Goal: Task Accomplishment & Management: Use online tool/utility

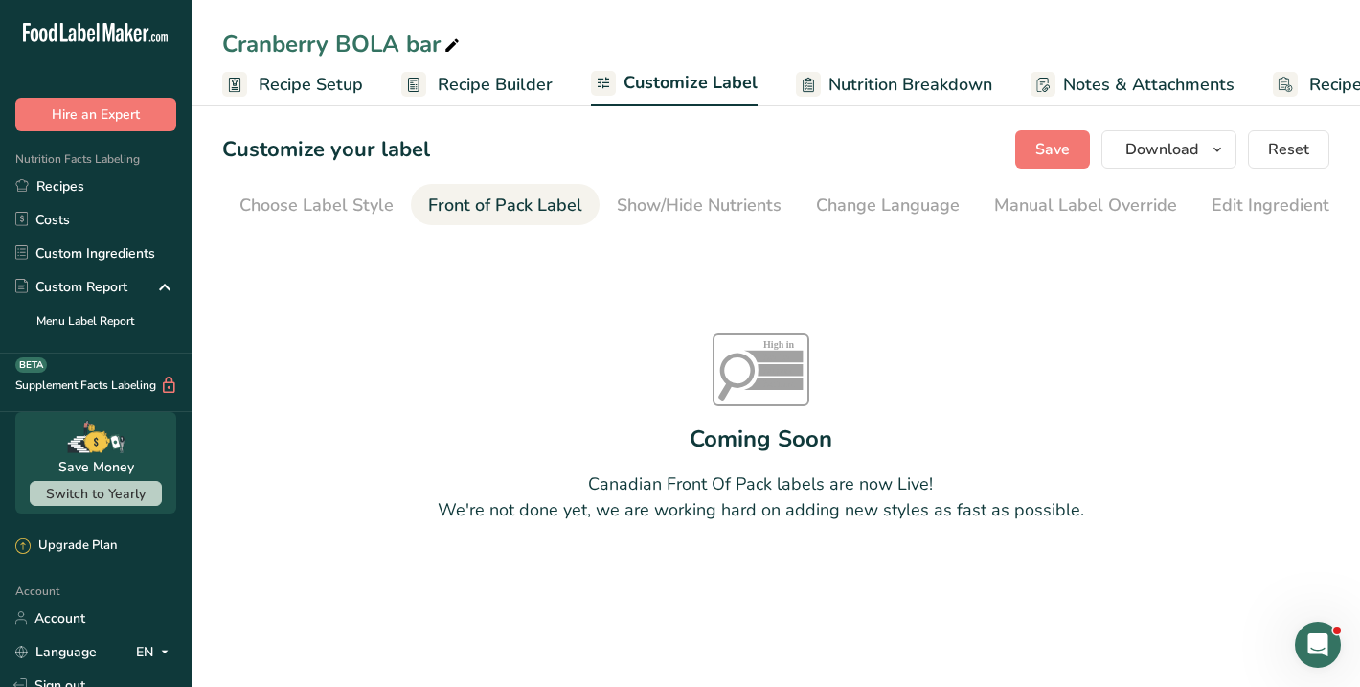
scroll to position [0, 186]
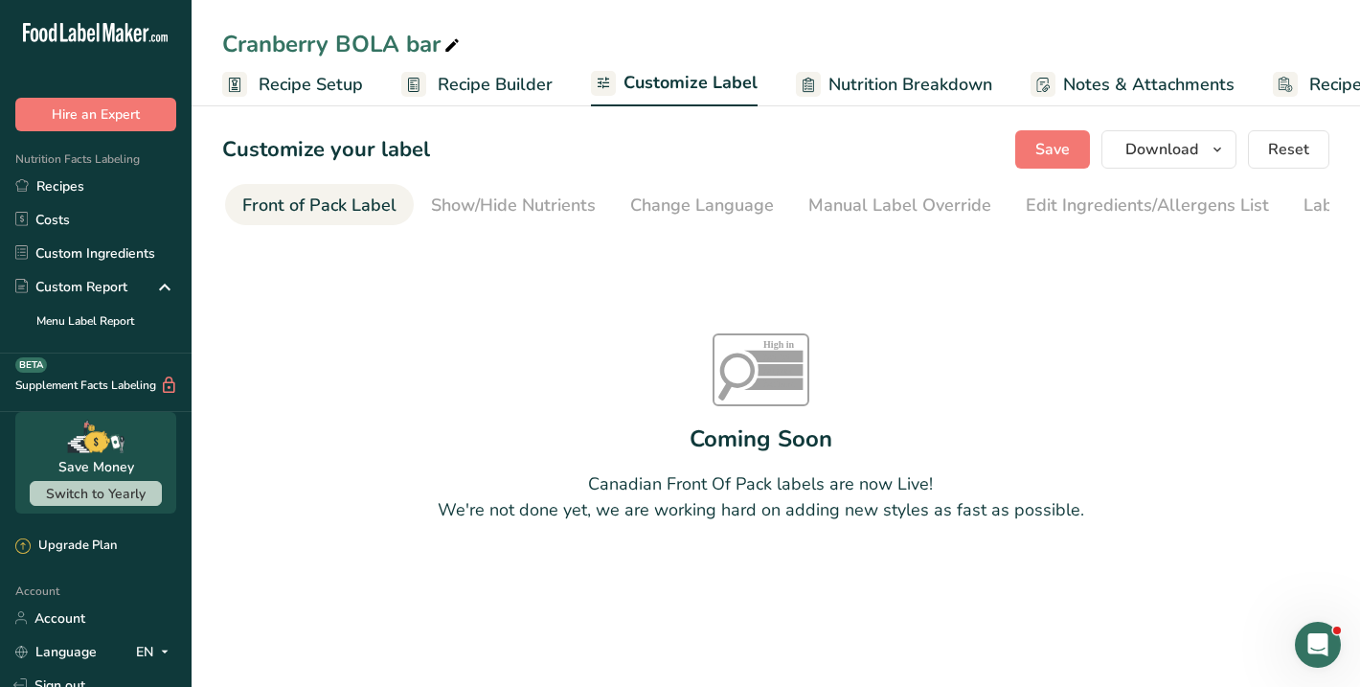
click at [308, 79] on span "Recipe Setup" at bounding box center [311, 85] width 104 height 26
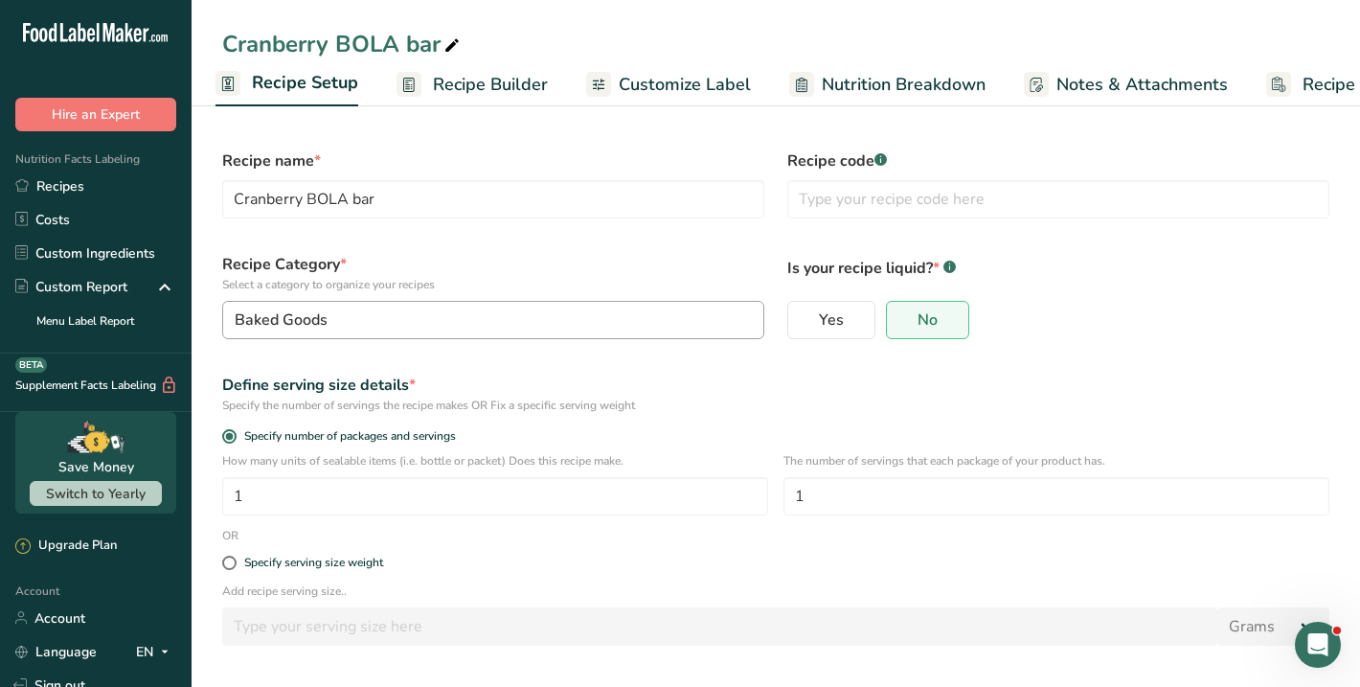
scroll to position [70, 0]
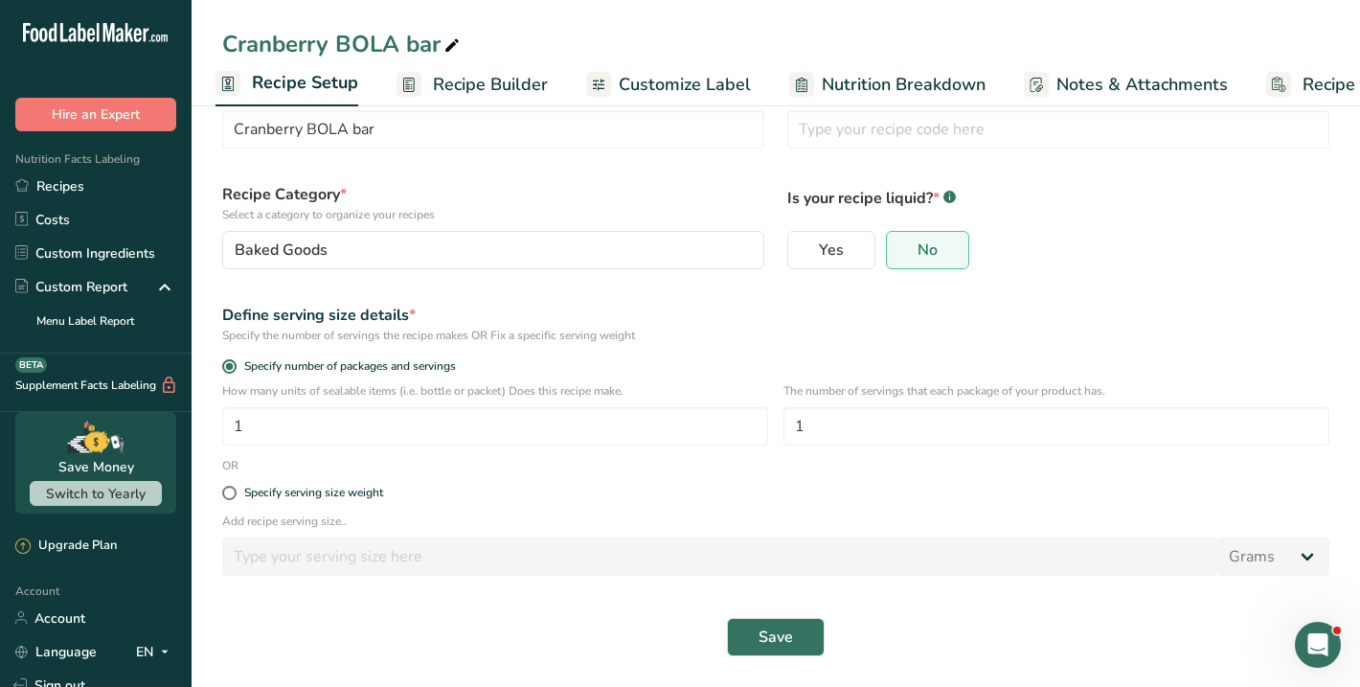
click at [446, 109] on div "Recipe name * Cranberry BOLA bar" at bounding box center [493, 114] width 565 height 92
click at [450, 91] on span "Recipe Builder" at bounding box center [490, 85] width 115 height 26
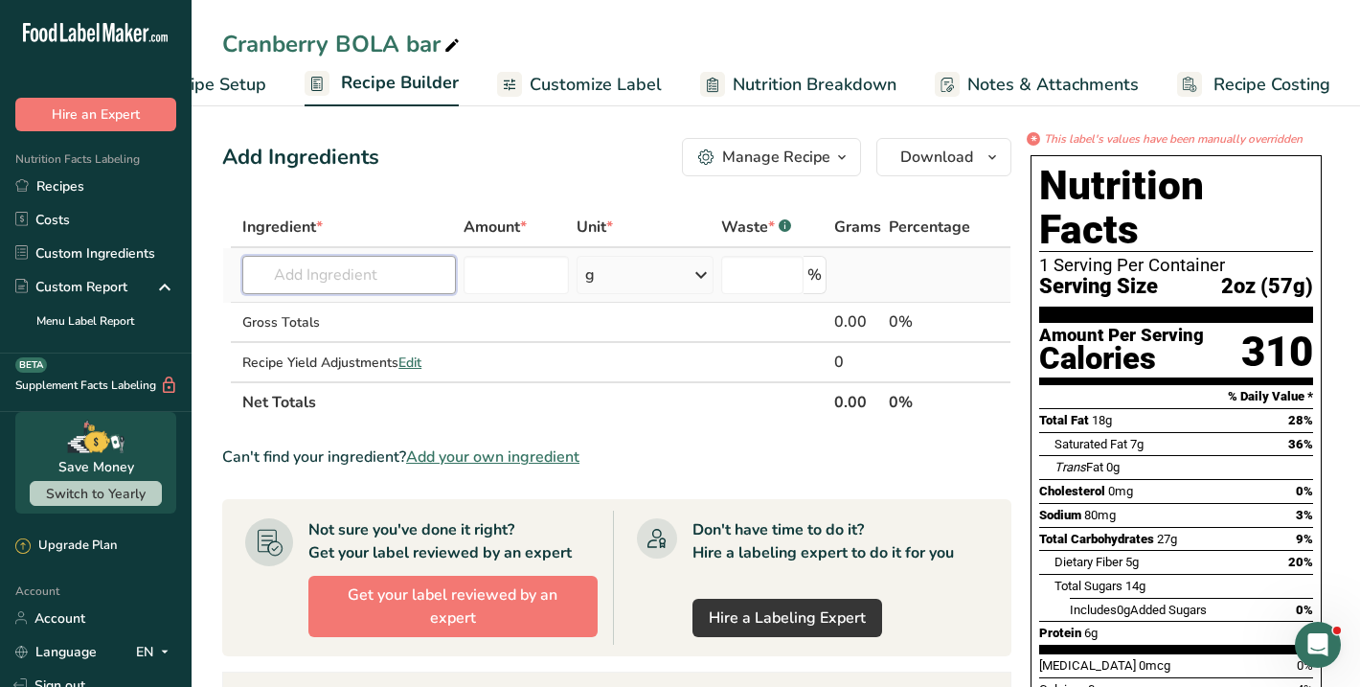
click at [355, 263] on input "text" at bounding box center [349, 275] width 214 height 38
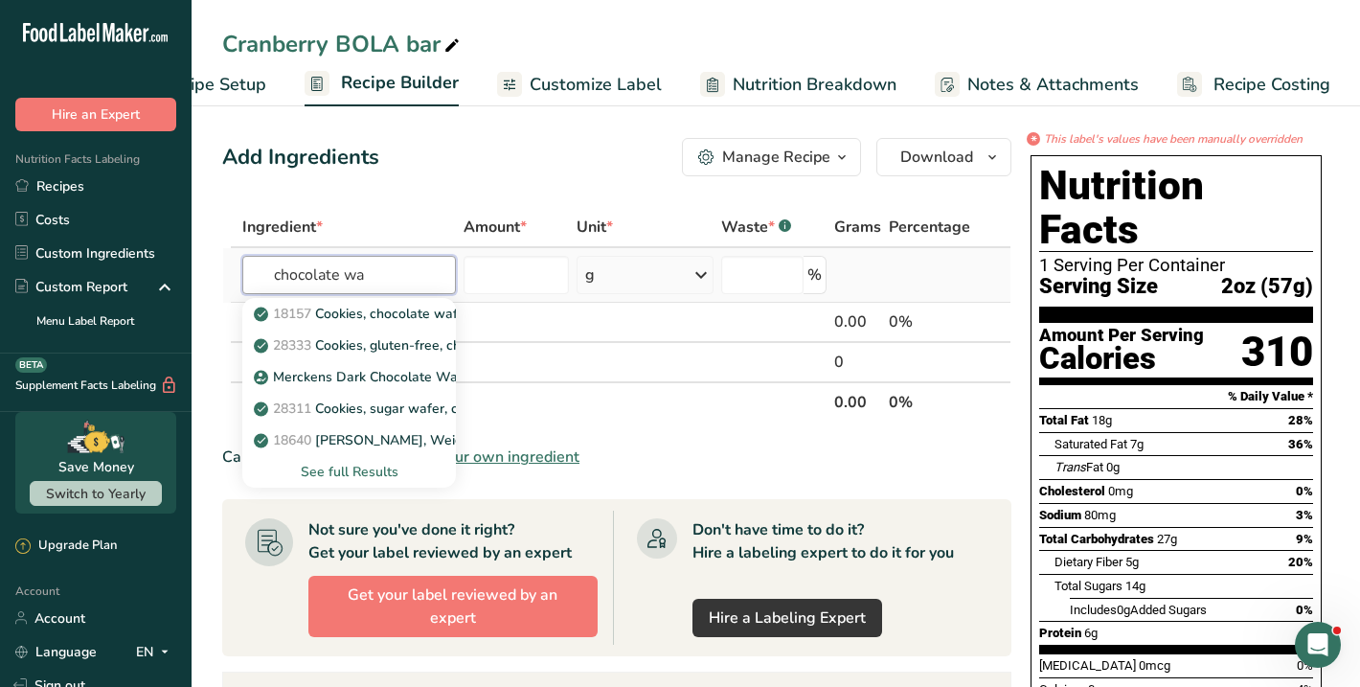
type input "chocolate wa"
click at [361, 471] on div "See full Results" at bounding box center [349, 472] width 183 height 20
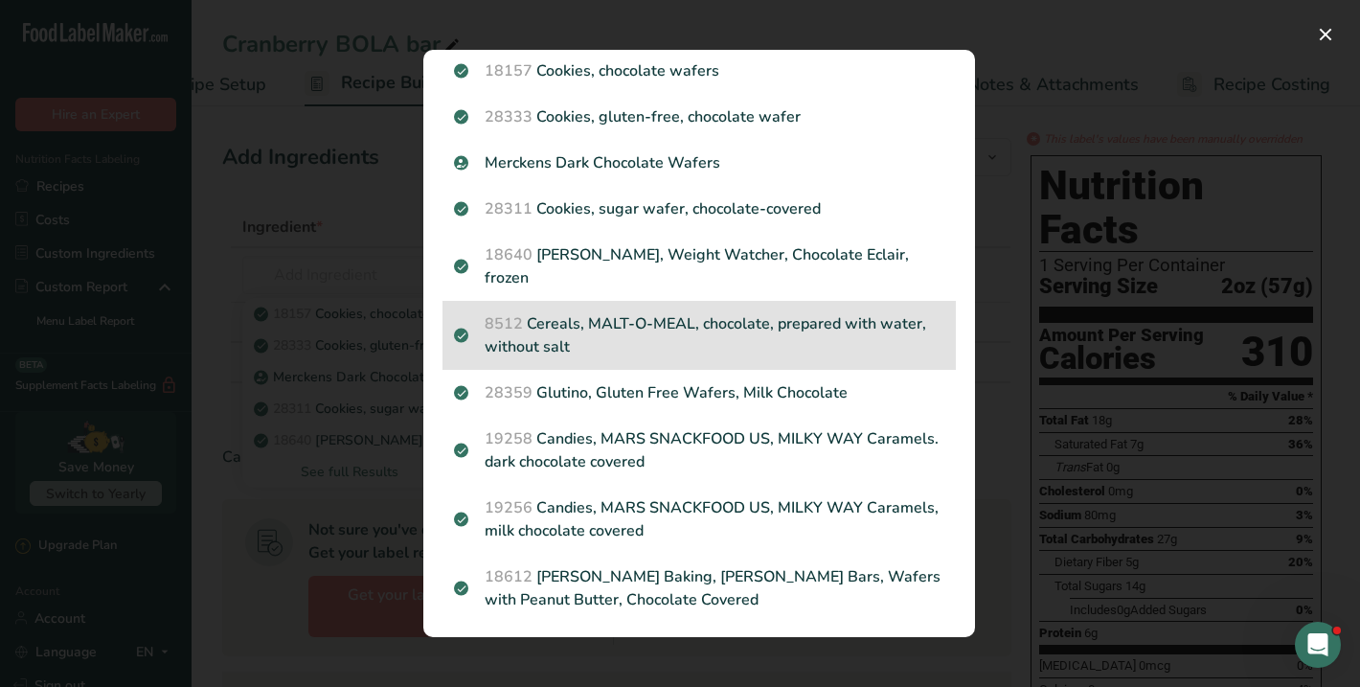
scroll to position [179, 0]
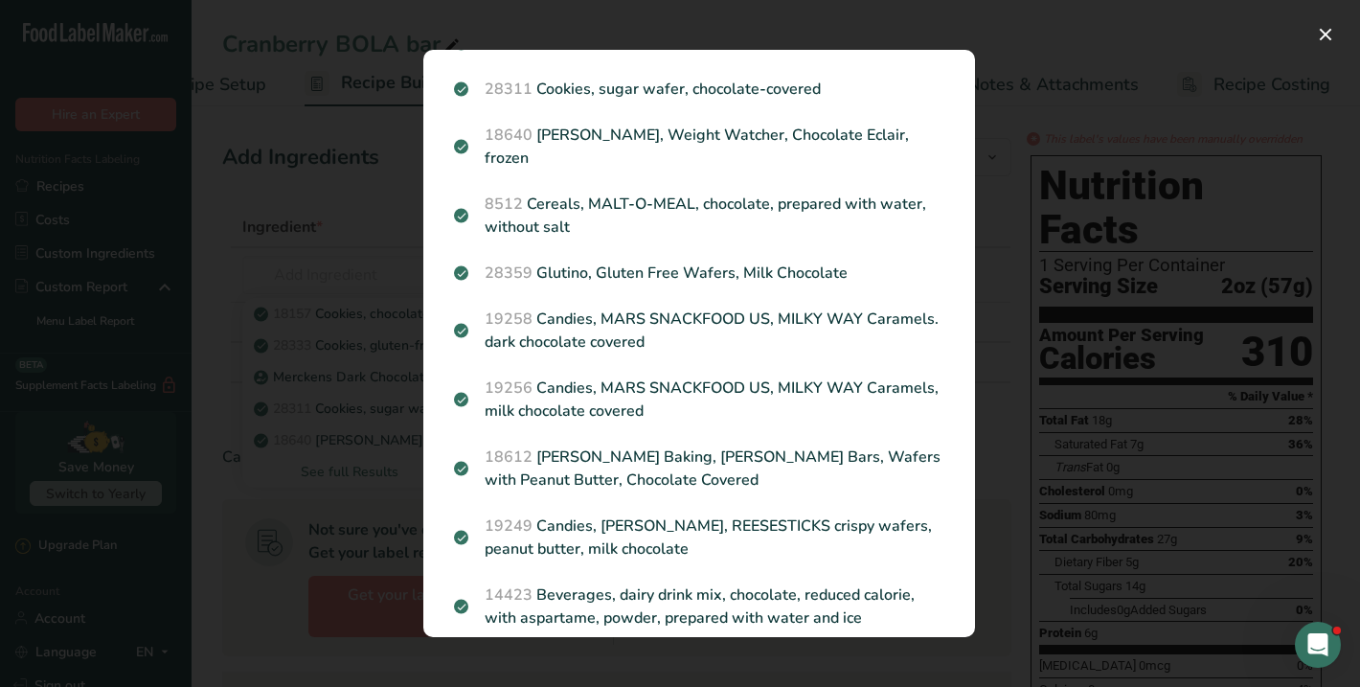
click at [367, 196] on div "Search results modal" at bounding box center [680, 343] width 1360 height 687
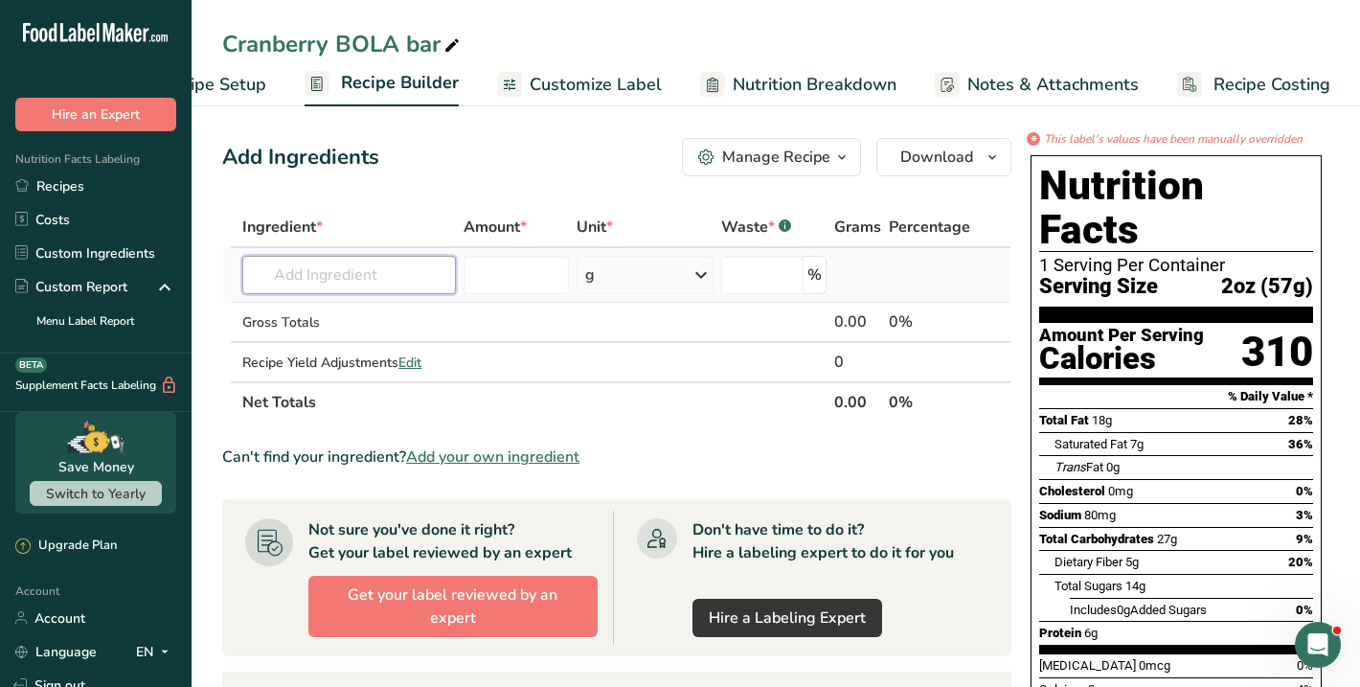
click at [309, 265] on input "text" at bounding box center [349, 275] width 214 height 38
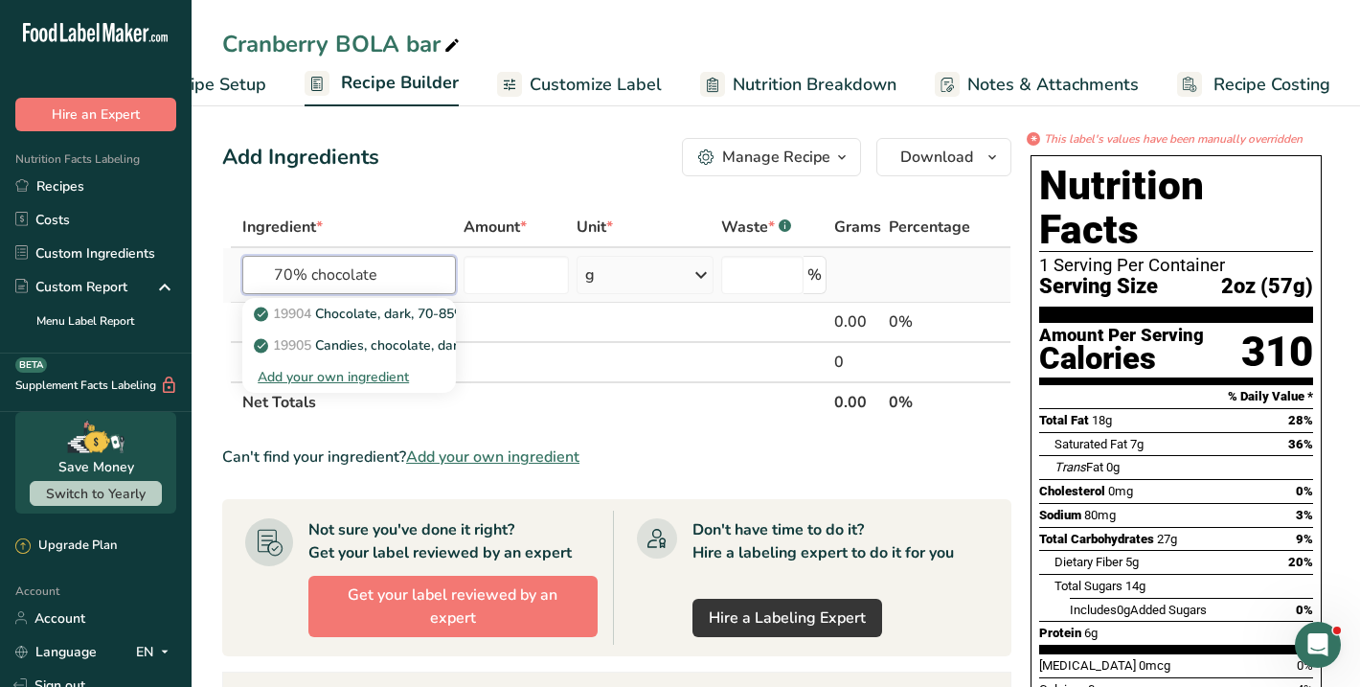
type input "70% chocolate"
click at [333, 383] on div "Add your own ingredient" at bounding box center [349, 377] width 183 height 20
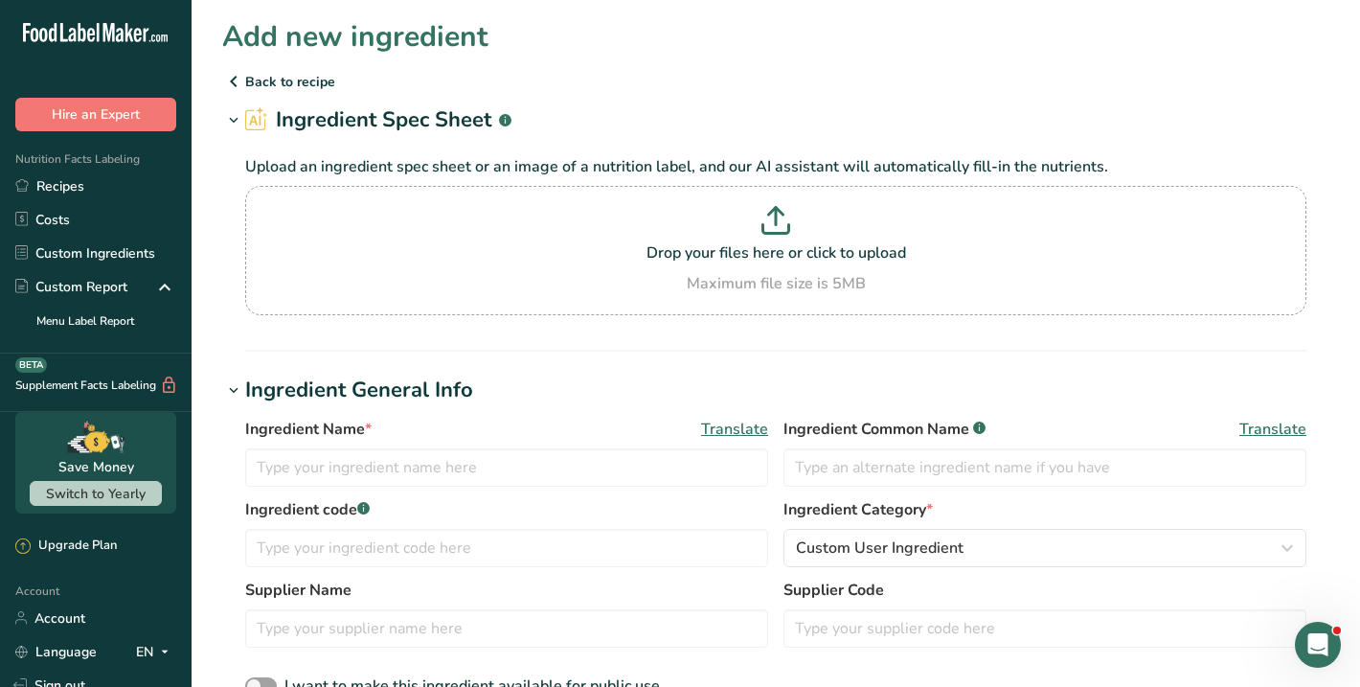
click at [269, 82] on p "Back to recipe" at bounding box center [775, 81] width 1107 height 23
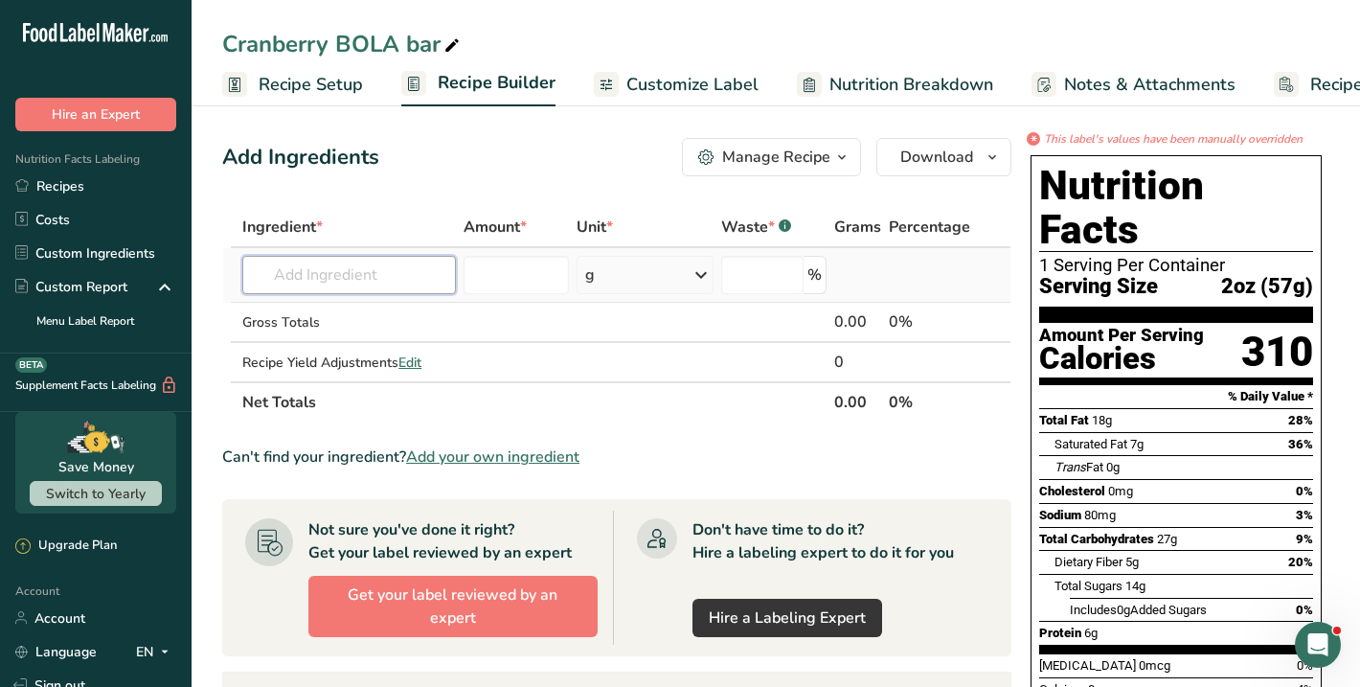
click at [342, 268] on input "text" at bounding box center [349, 275] width 214 height 38
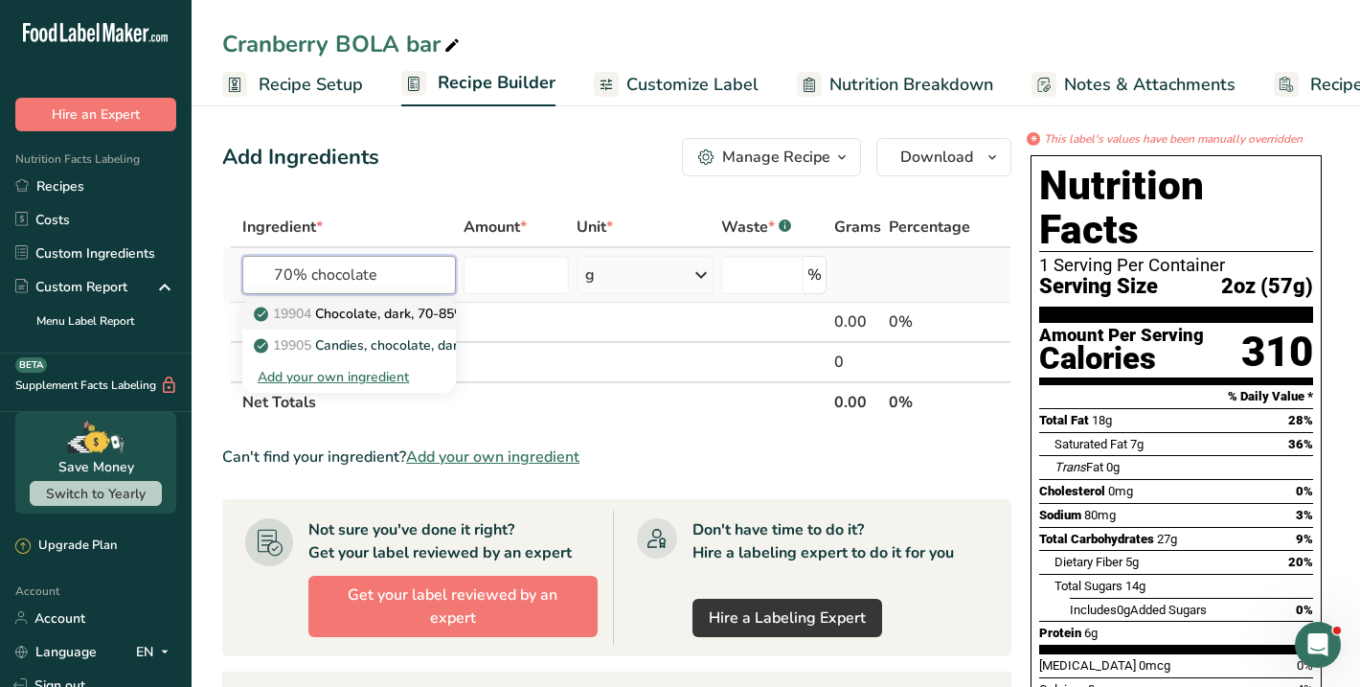
type input "70% chocolate"
click at [351, 316] on p "19904 Chocolate, dark, 70-85% cacao solids" at bounding box center [402, 314] width 288 height 20
type input "Chocolate, dark, 70-85% cacao solids"
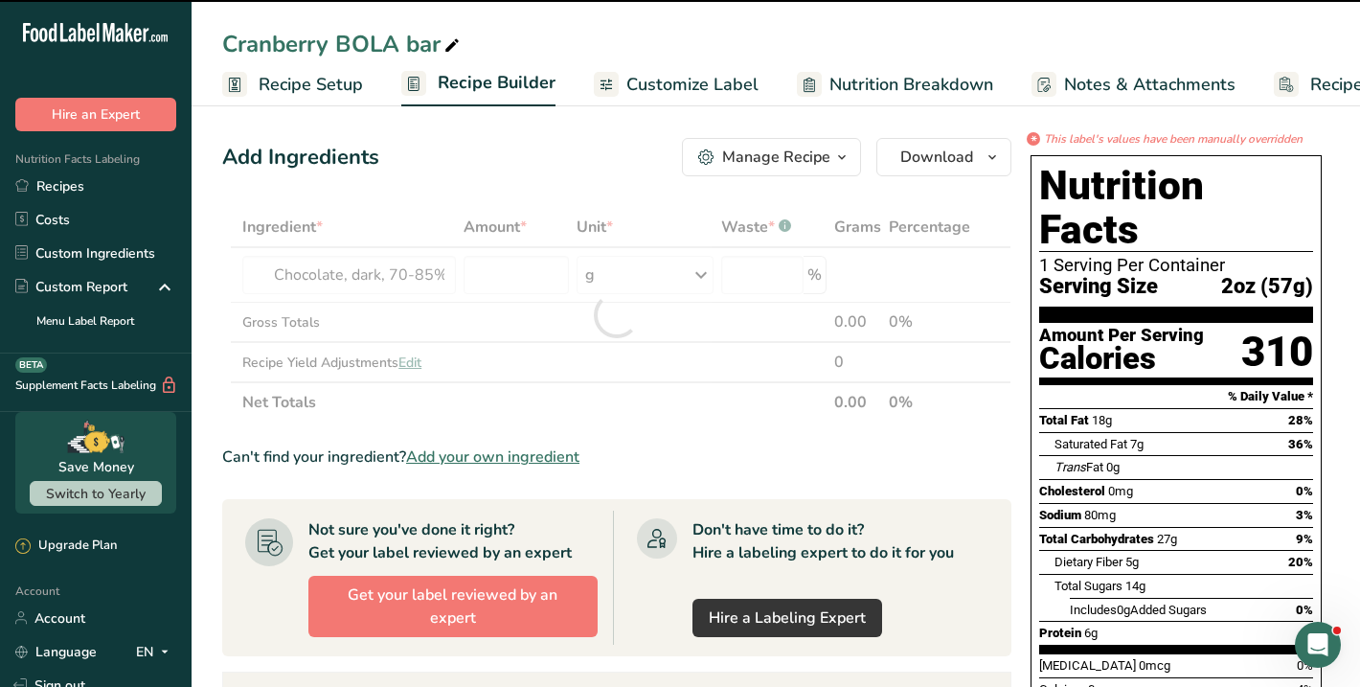
type input "0"
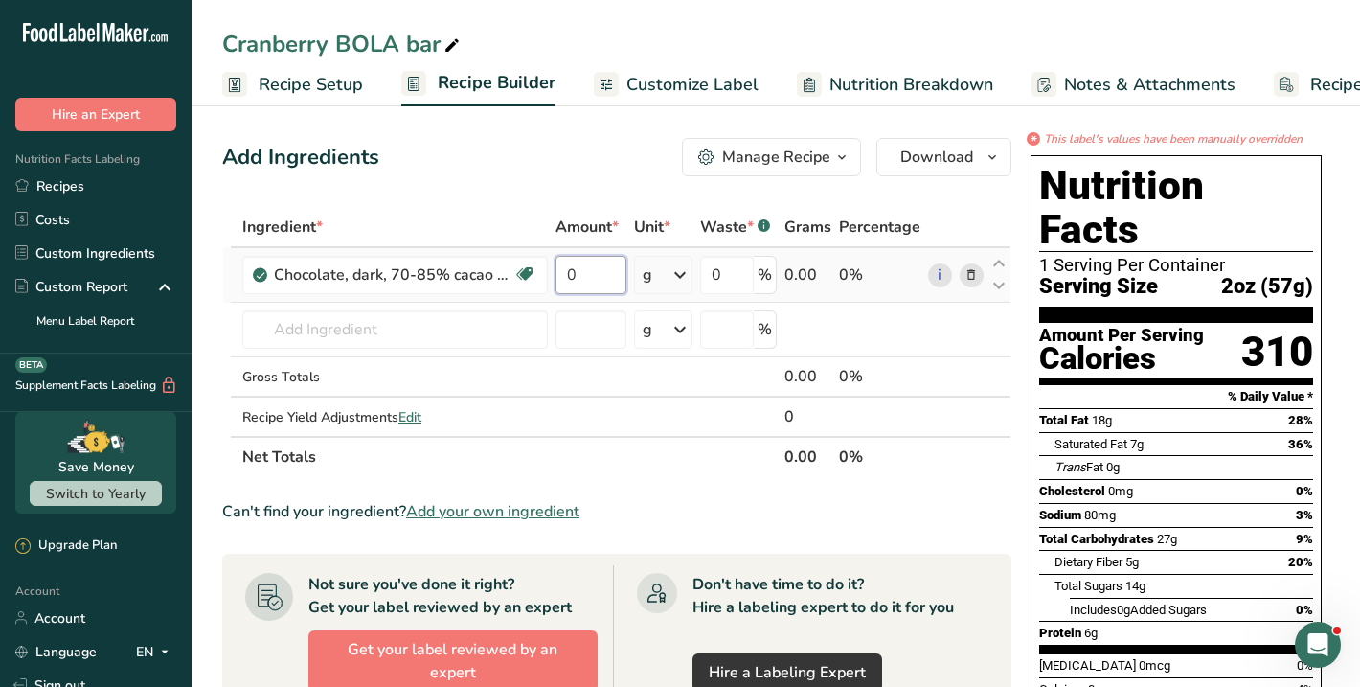
click at [592, 269] on input "0" at bounding box center [590, 275] width 71 height 38
click at [665, 280] on div "Ingredient * Amount * Unit * Waste * .a-a{fill:#347362;}.b-a{fill:#fff;} Grams …" at bounding box center [616, 342] width 789 height 270
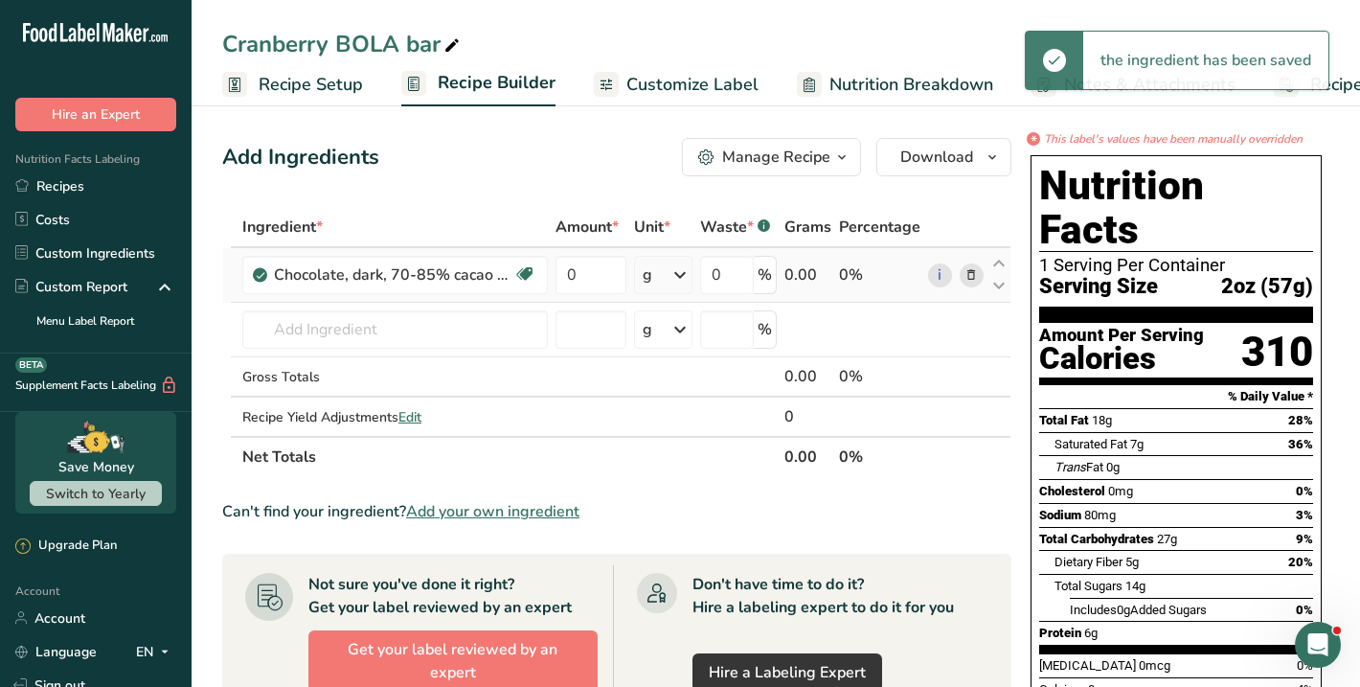
click at [670, 277] on icon at bounding box center [679, 275] width 23 height 34
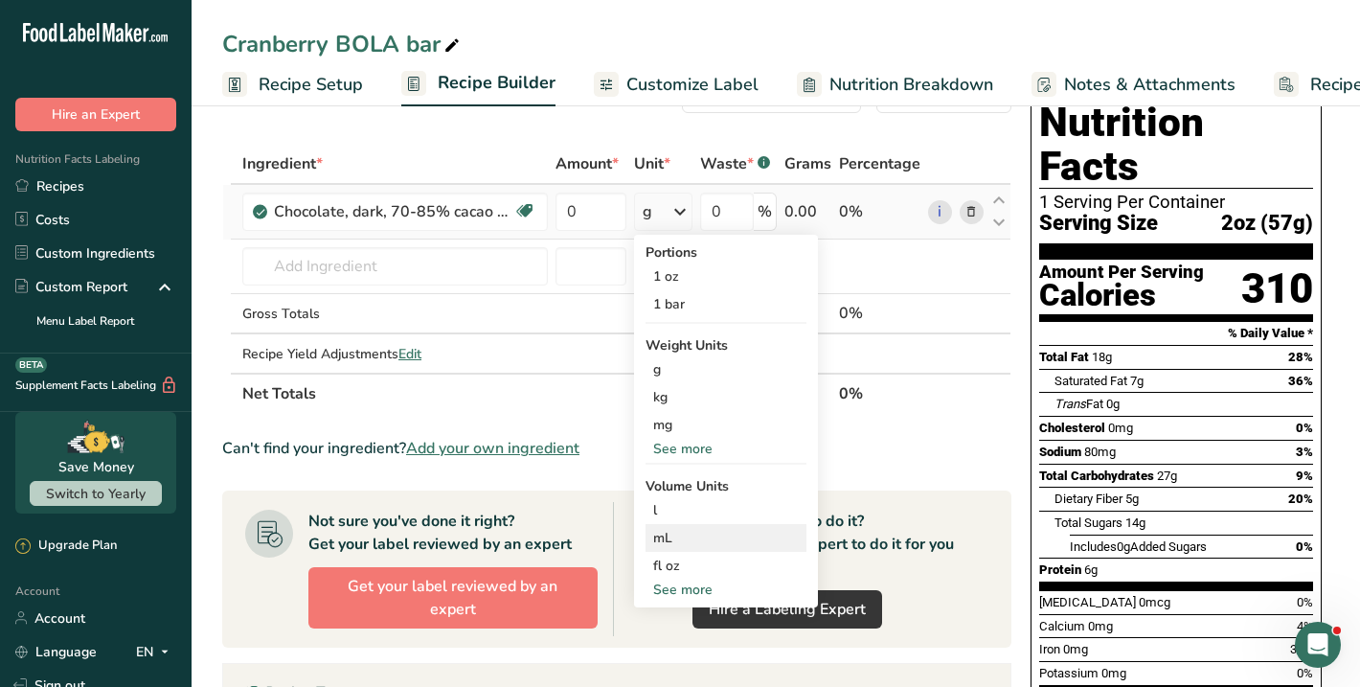
scroll to position [65, 0]
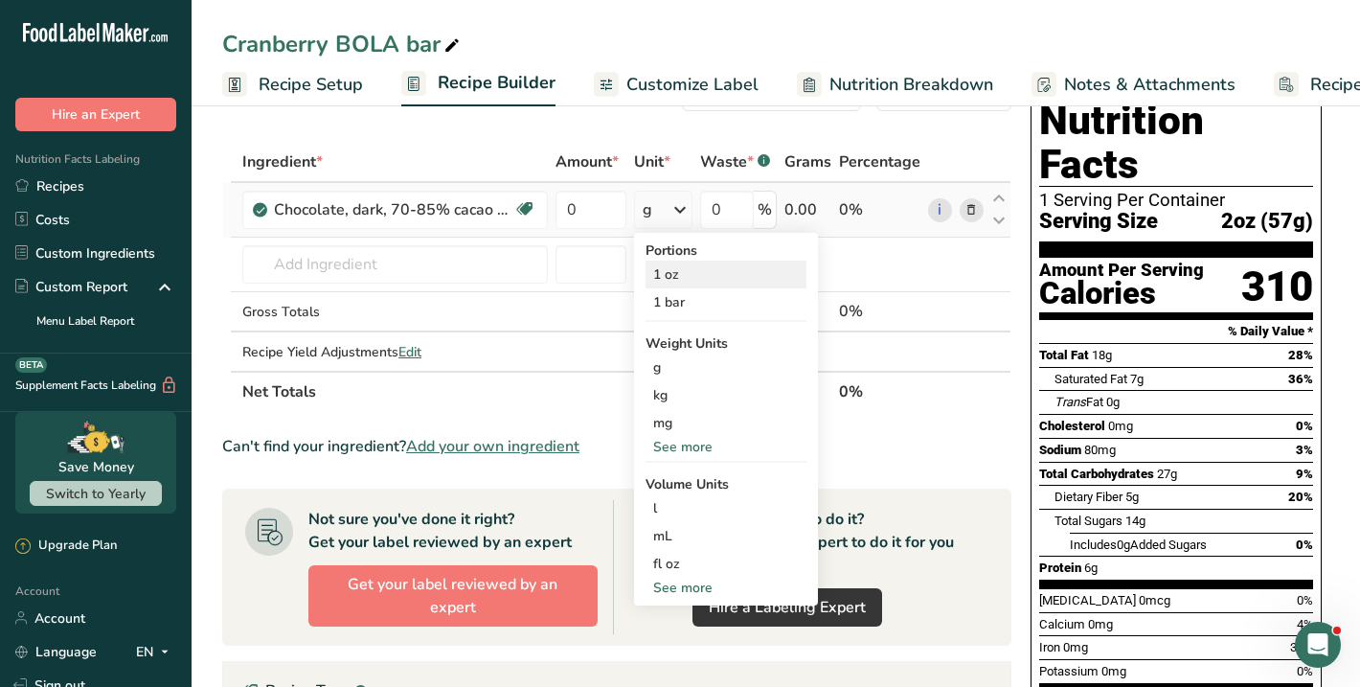
click at [721, 282] on div "1 oz" at bounding box center [725, 274] width 161 height 28
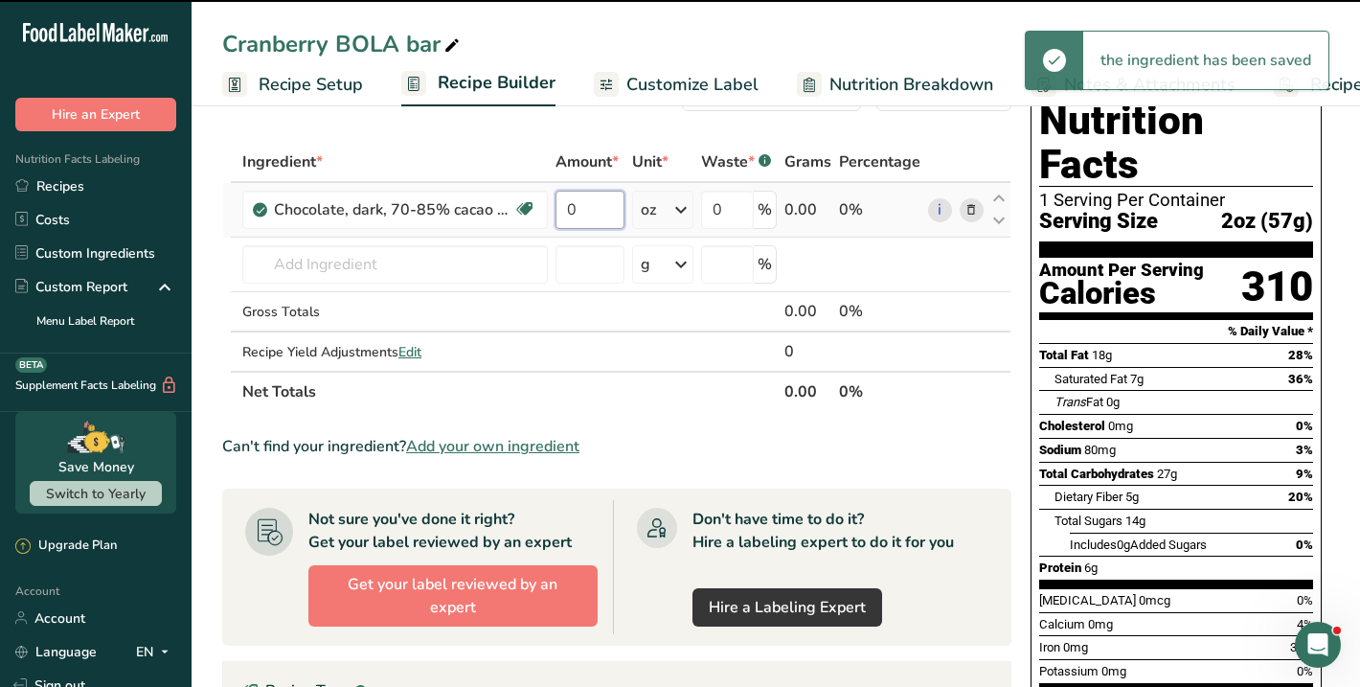
click at [586, 214] on input "0" at bounding box center [589, 210] width 69 height 38
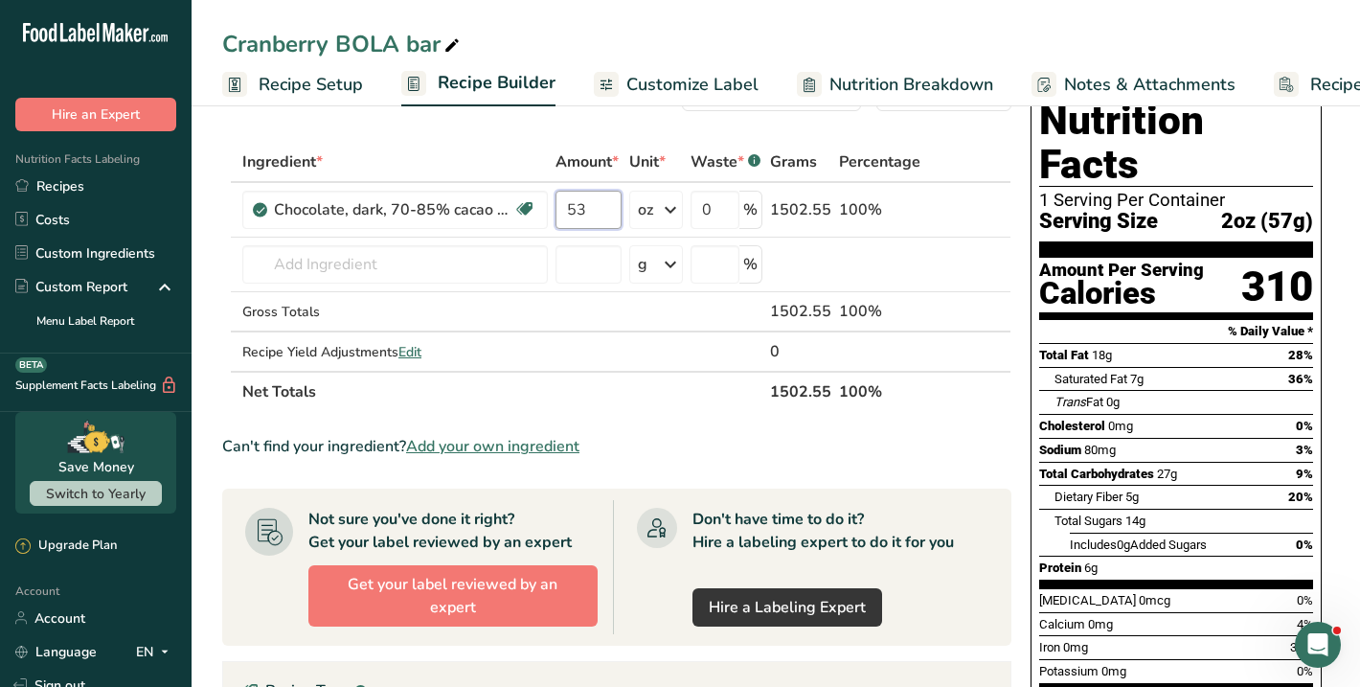
type input "53"
click at [476, 133] on div "Add Ingredients Manage Recipe Delete Recipe Duplicate Recipe Scale Recipe Save …" at bounding box center [622, 601] width 801 height 1072
